Goal: Task Accomplishment & Management: Use online tool/utility

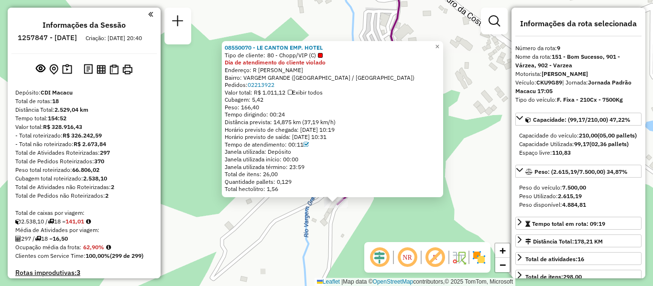
select select "**********"
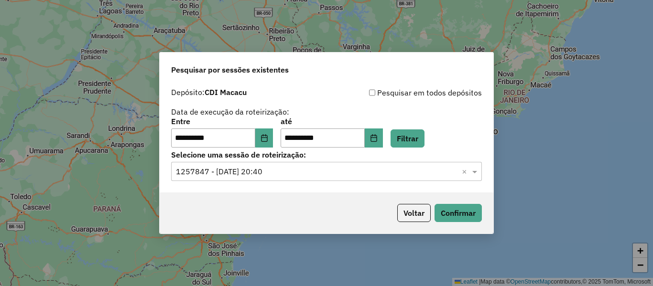
click at [452, 204] on button "Confirmar" at bounding box center [457, 213] width 47 height 18
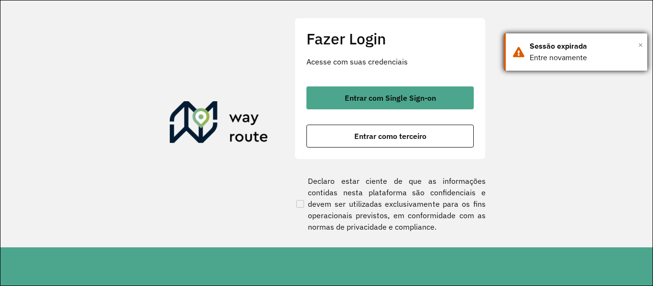
click at [638, 43] on span "×" at bounding box center [640, 45] width 5 height 14
